Goal: Task Accomplishment & Management: Manage account settings

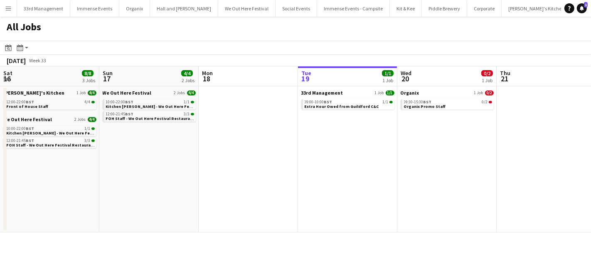
scroll to position [0, 198]
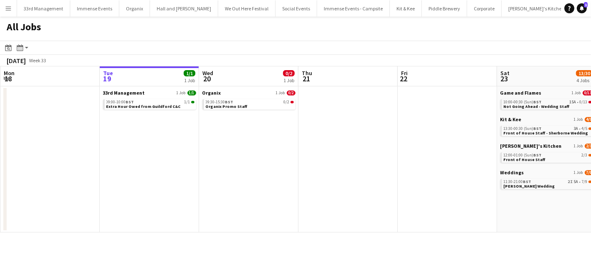
click at [256, 37] on div "All Jobs" at bounding box center [295, 29] width 591 height 24
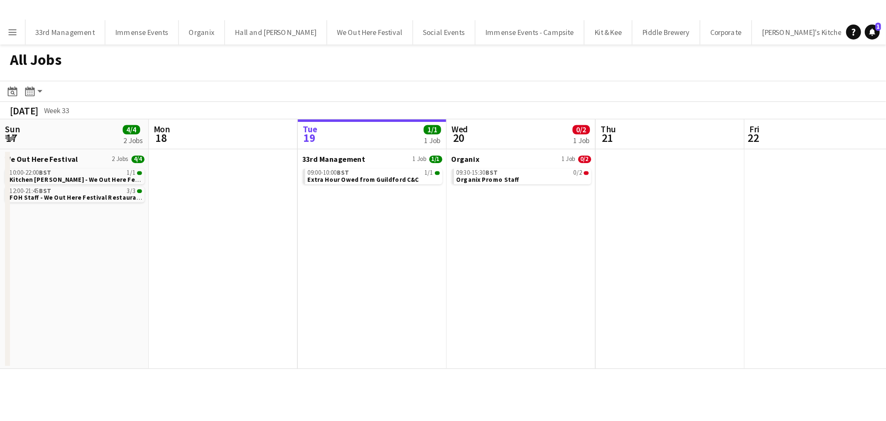
scroll to position [0, 199]
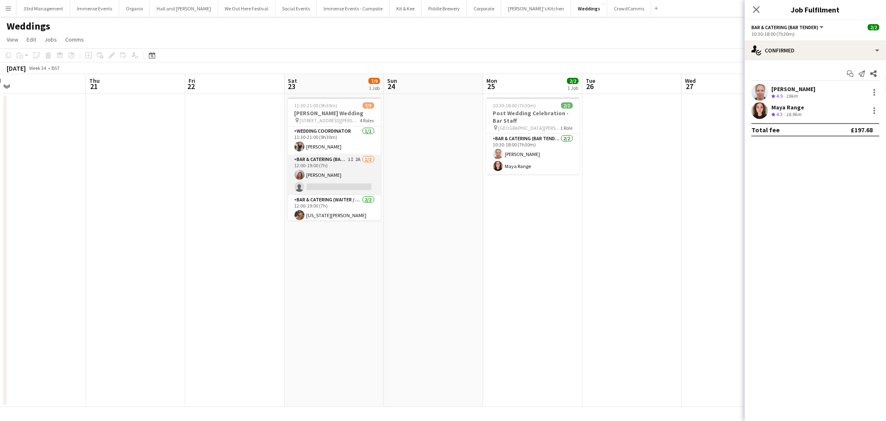
scroll to position [46, 0]
click at [347, 175] on app-card-role "Bar & Catering (Waiter / waitress) [DATE] 12:00-19:00 (7h) [US_STATE][PERSON_NA…" at bounding box center [334, 170] width 93 height 43
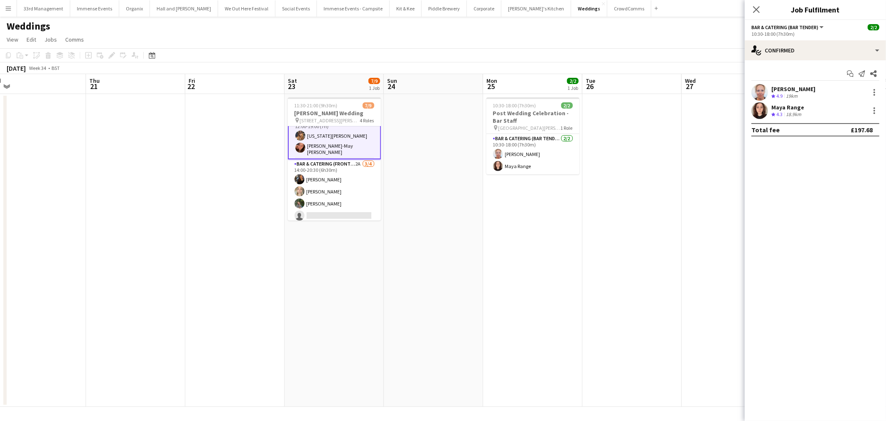
click at [347, 175] on app-card-role "Bar & Catering (Front of House) 2A [DATE] 14:00-20:30 (6h30m) [PERSON_NAME] [PE…" at bounding box center [334, 191] width 93 height 64
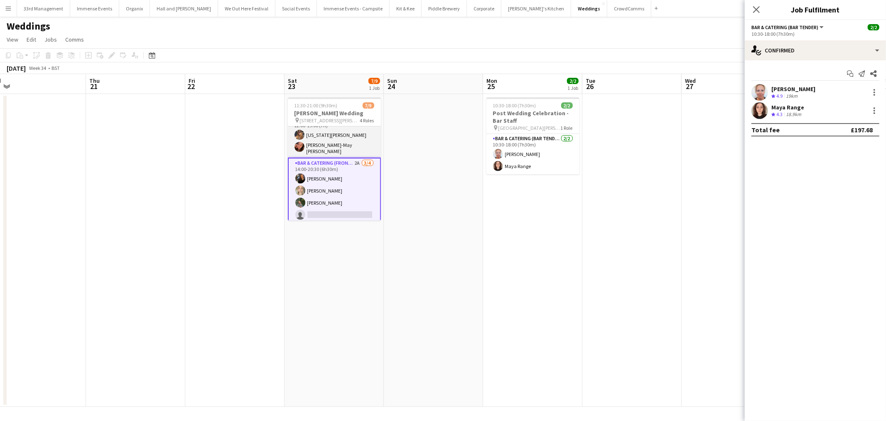
scroll to position [80, 0]
click at [322, 193] on app-card-role "Bar & Catering (Front of House) 2A [DATE] 14:00-20:30 (6h30m) [PERSON_NAME] [PE…" at bounding box center [334, 191] width 93 height 66
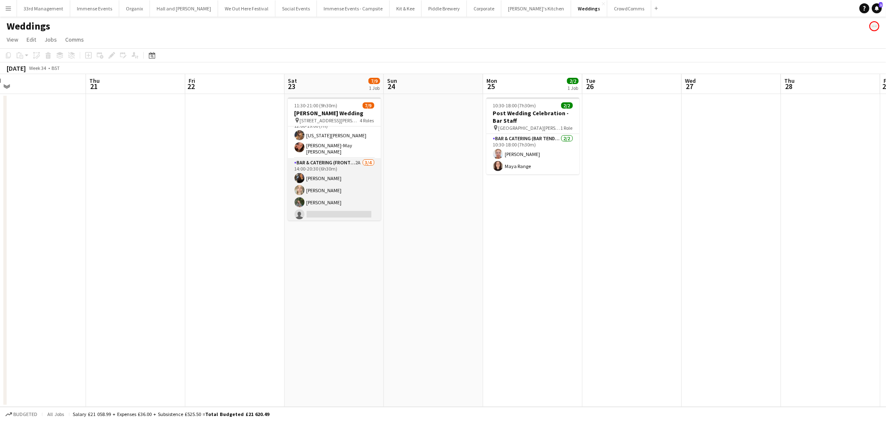
click at [322, 193] on app-card-role "Bar & Catering (Front of House) 2A [DATE] 14:00-20:30 (6h30m) [PERSON_NAME] [PE…" at bounding box center [334, 190] width 93 height 64
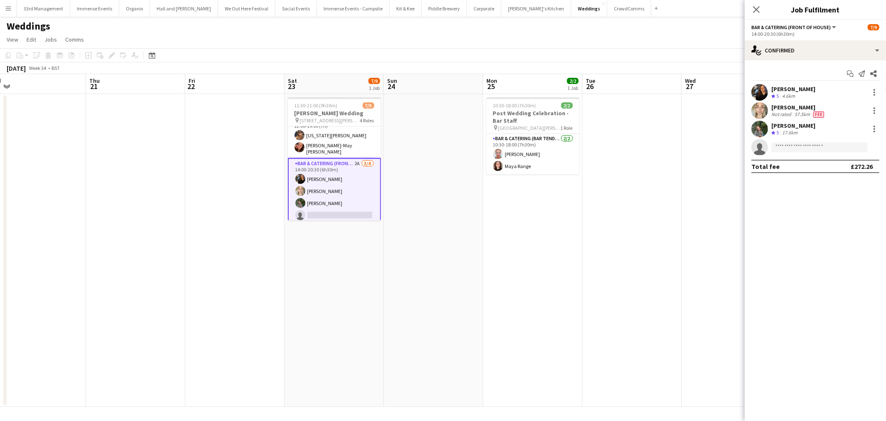
click at [590, 92] on app-user-avatar at bounding box center [760, 92] width 17 height 17
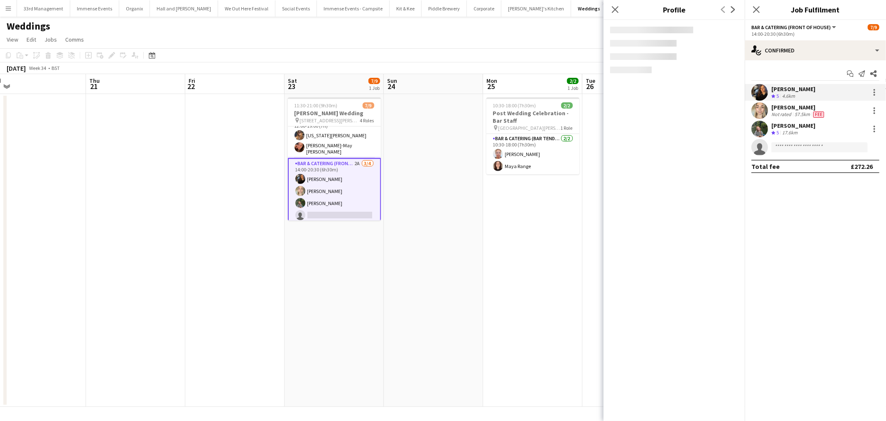
click at [590, 128] on app-user-avatar at bounding box center [760, 129] width 17 height 17
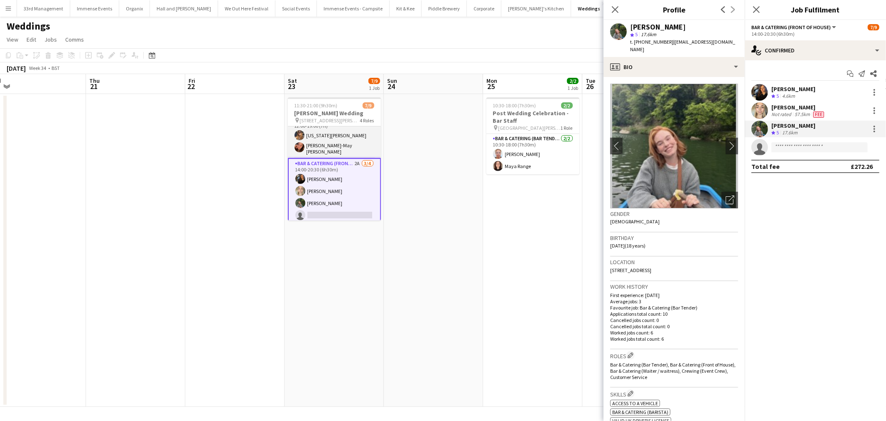
click at [323, 135] on app-card-role "Bar & Catering (Waiter / waitress) [DATE] 12:00-19:00 (7h) [US_STATE][PERSON_NA…" at bounding box center [334, 136] width 93 height 43
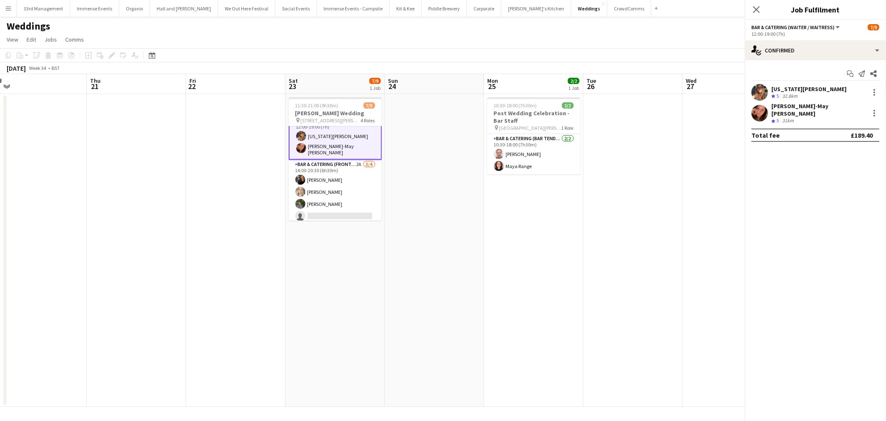
scroll to position [80, 0]
click at [590, 89] on app-user-avatar at bounding box center [760, 92] width 17 height 17
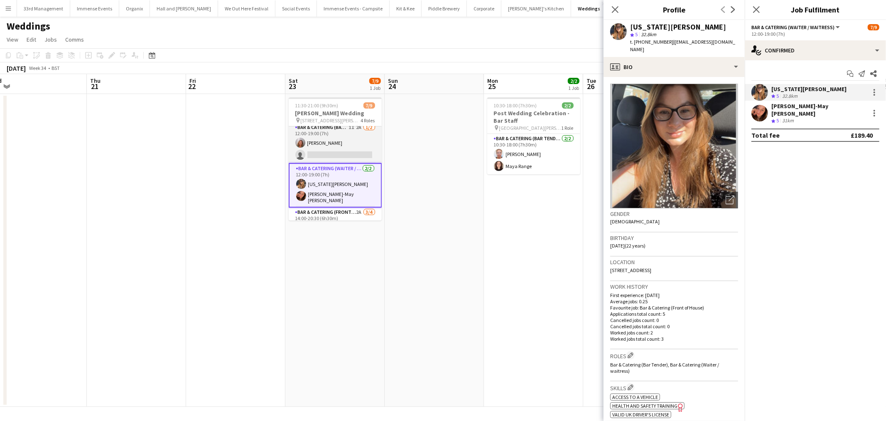
scroll to position [0, 0]
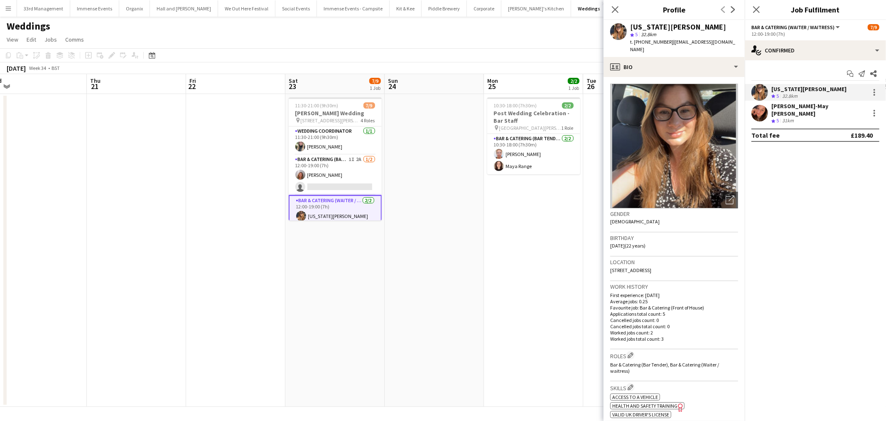
click at [425, 138] on app-date-cell at bounding box center [434, 250] width 99 height 312
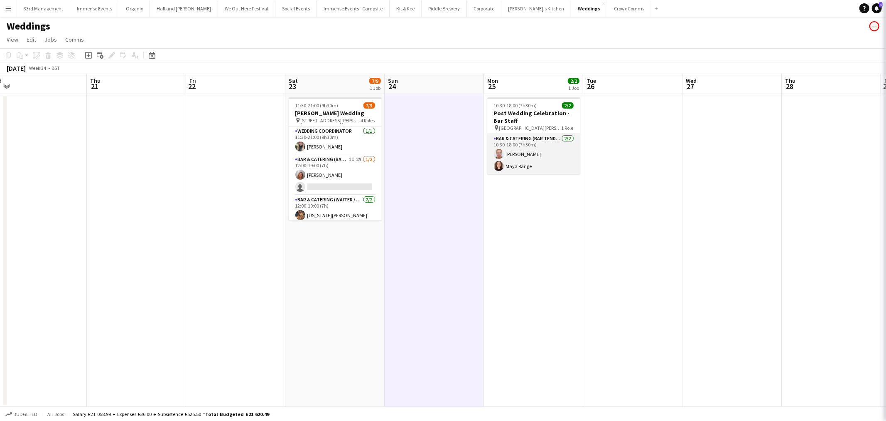
click at [547, 152] on app-card-role "Bar & Catering (Bar Tender) [DATE] 10:30-18:00 (7h30m) [PERSON_NAME] Maya Range" at bounding box center [533, 154] width 93 height 40
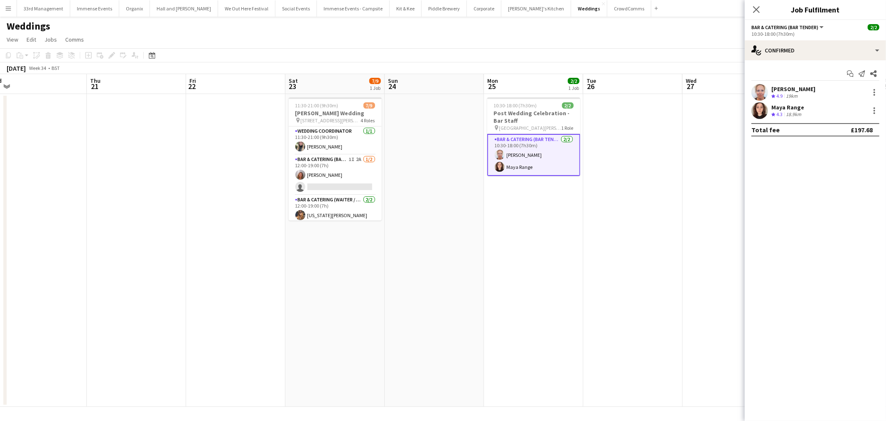
click at [590, 89] on app-user-avatar at bounding box center [760, 92] width 17 height 17
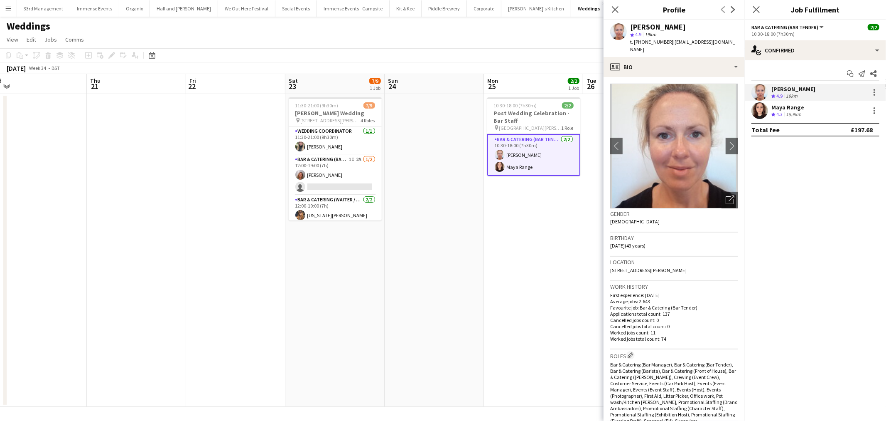
drag, startPoint x: 668, startPoint y: 40, endPoint x: 664, endPoint y: 43, distance: 4.7
click at [590, 43] on span "t. [PHONE_NUMBER]" at bounding box center [651, 42] width 43 height 6
click at [590, 40] on span "t. [PHONE_NUMBER]" at bounding box center [651, 42] width 43 height 6
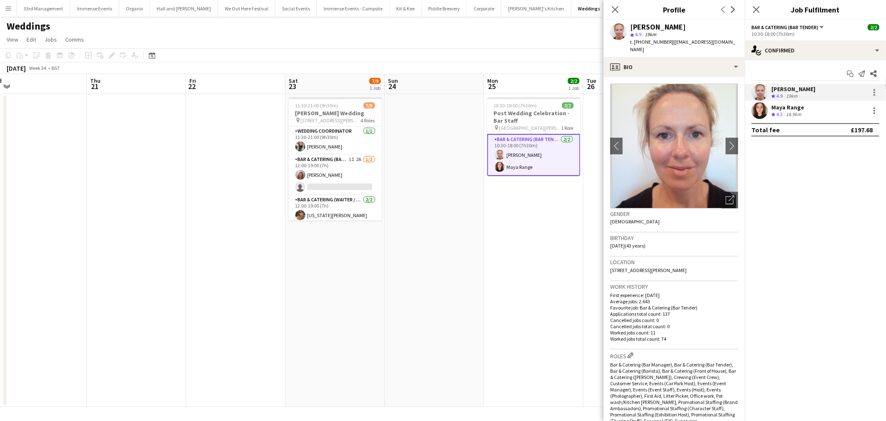
copy span "4407827912432"
